Goal: Navigation & Orientation: Find specific page/section

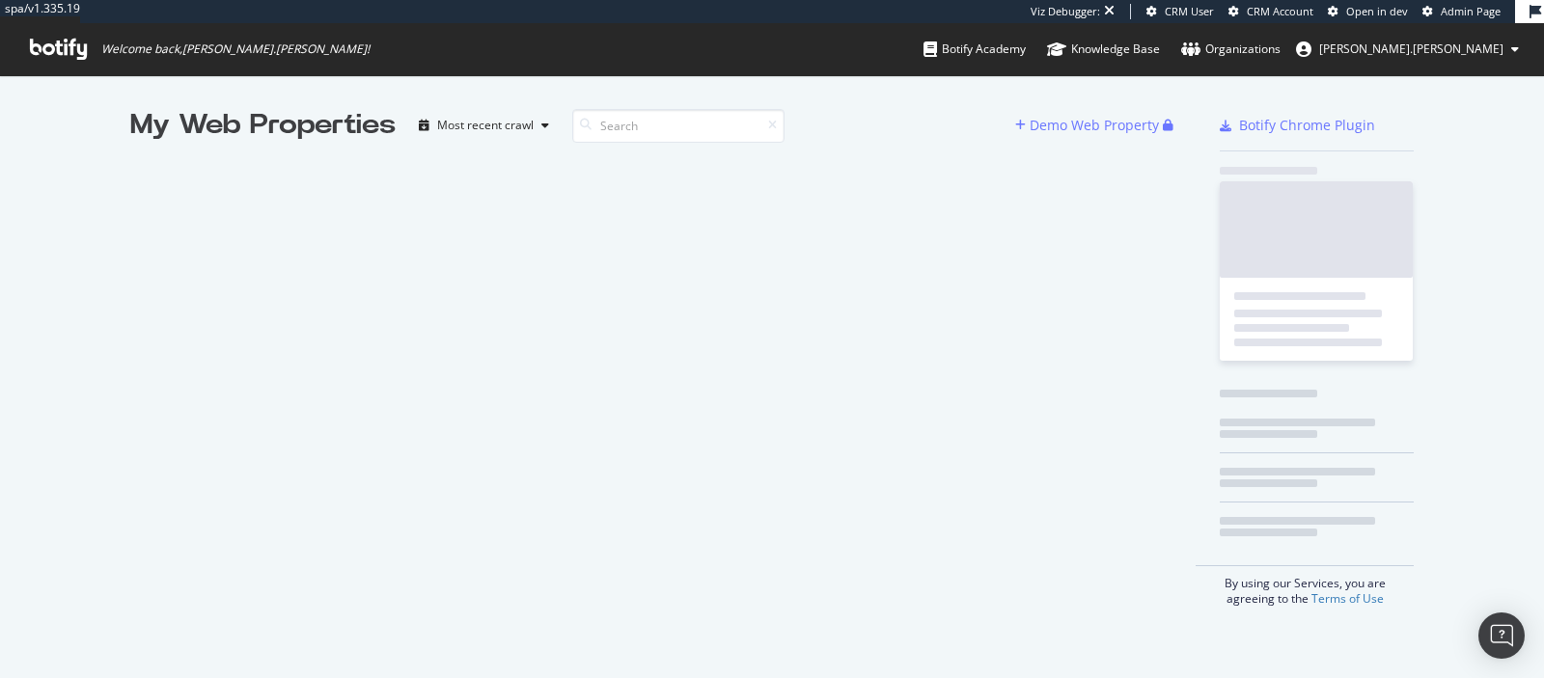
scroll to position [678, 1544]
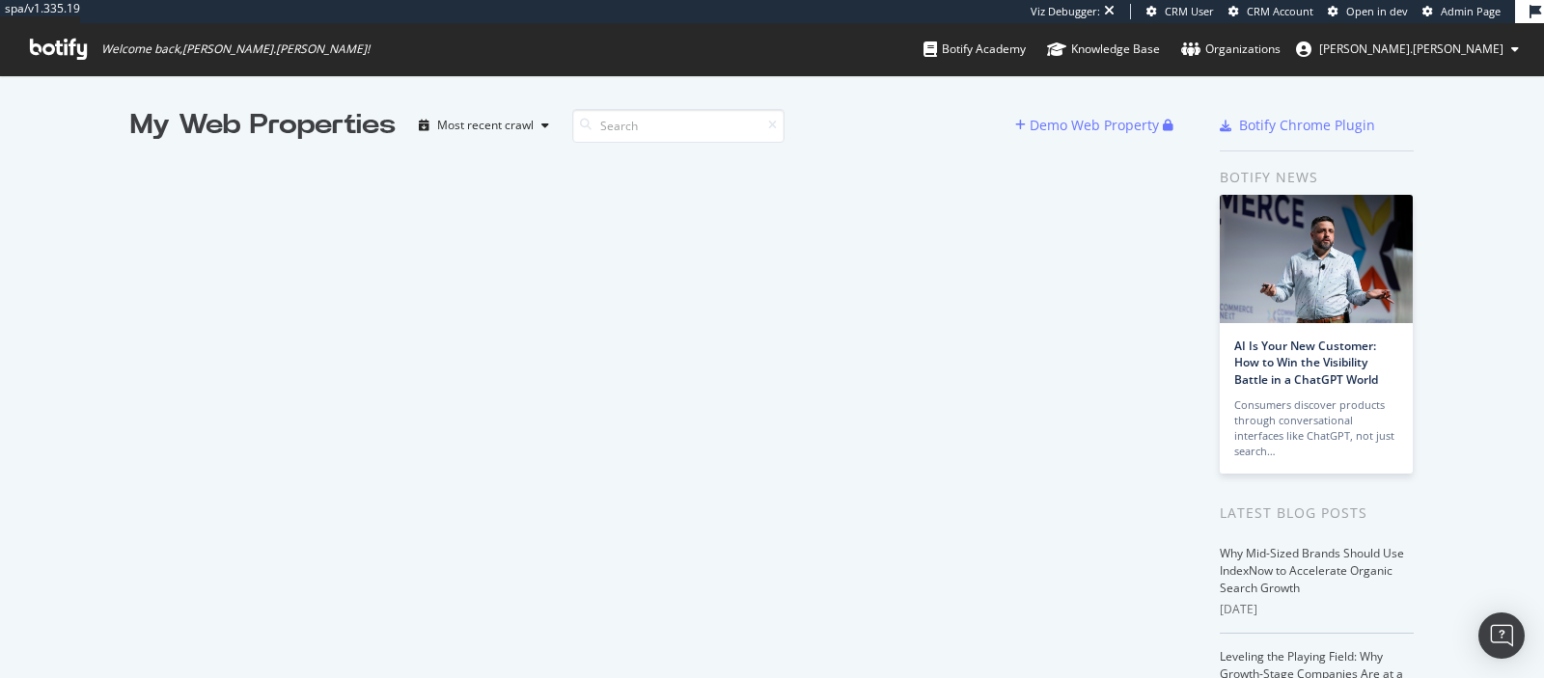
click at [1485, 10] on span "Admin Page" at bounding box center [1471, 11] width 60 height 14
